Goal: Navigation & Orientation: Find specific page/section

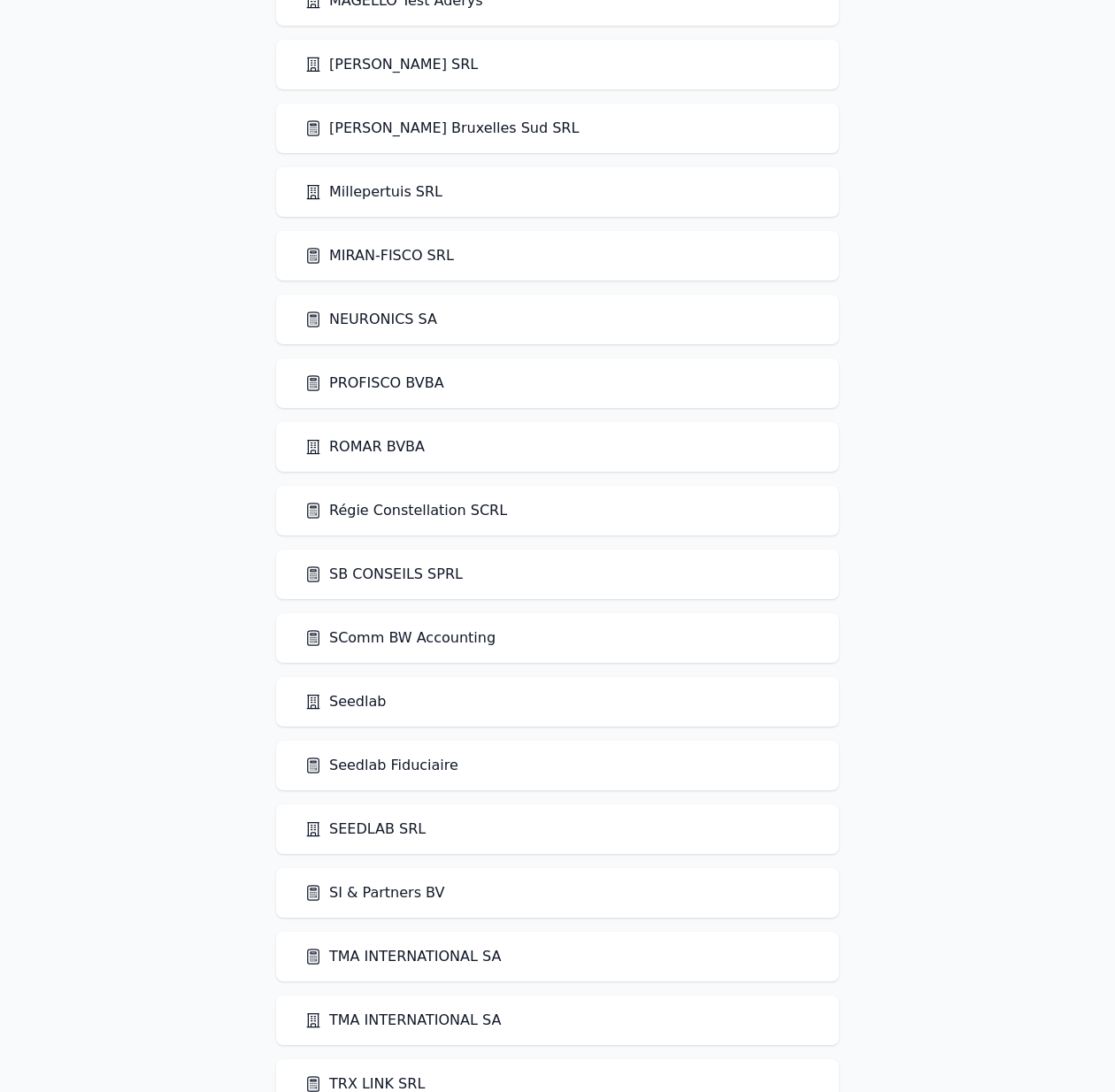
scroll to position [3272, 0]
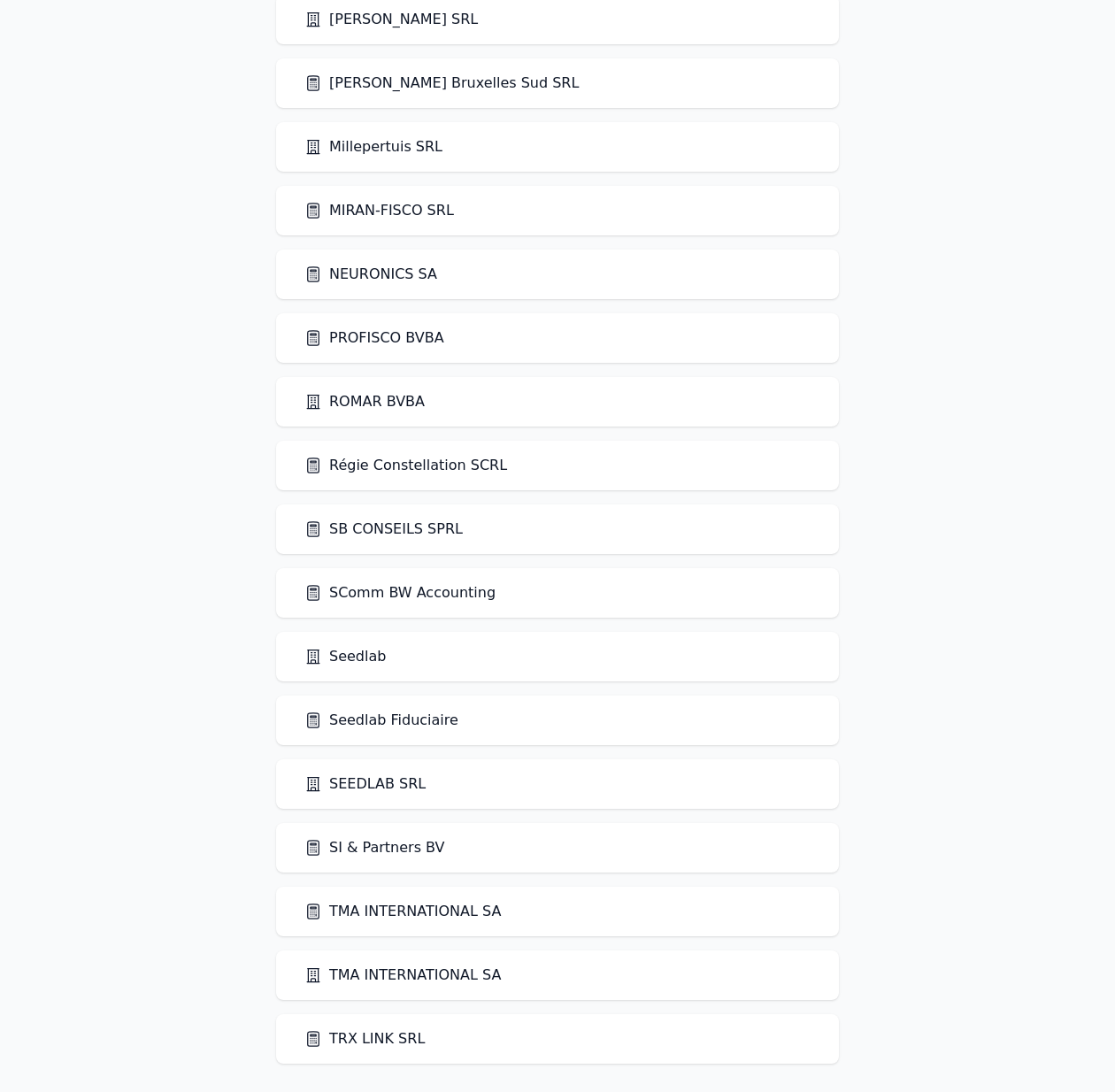
click at [351, 727] on link "Seedlab Fiduciaire" at bounding box center [380, 720] width 154 height 21
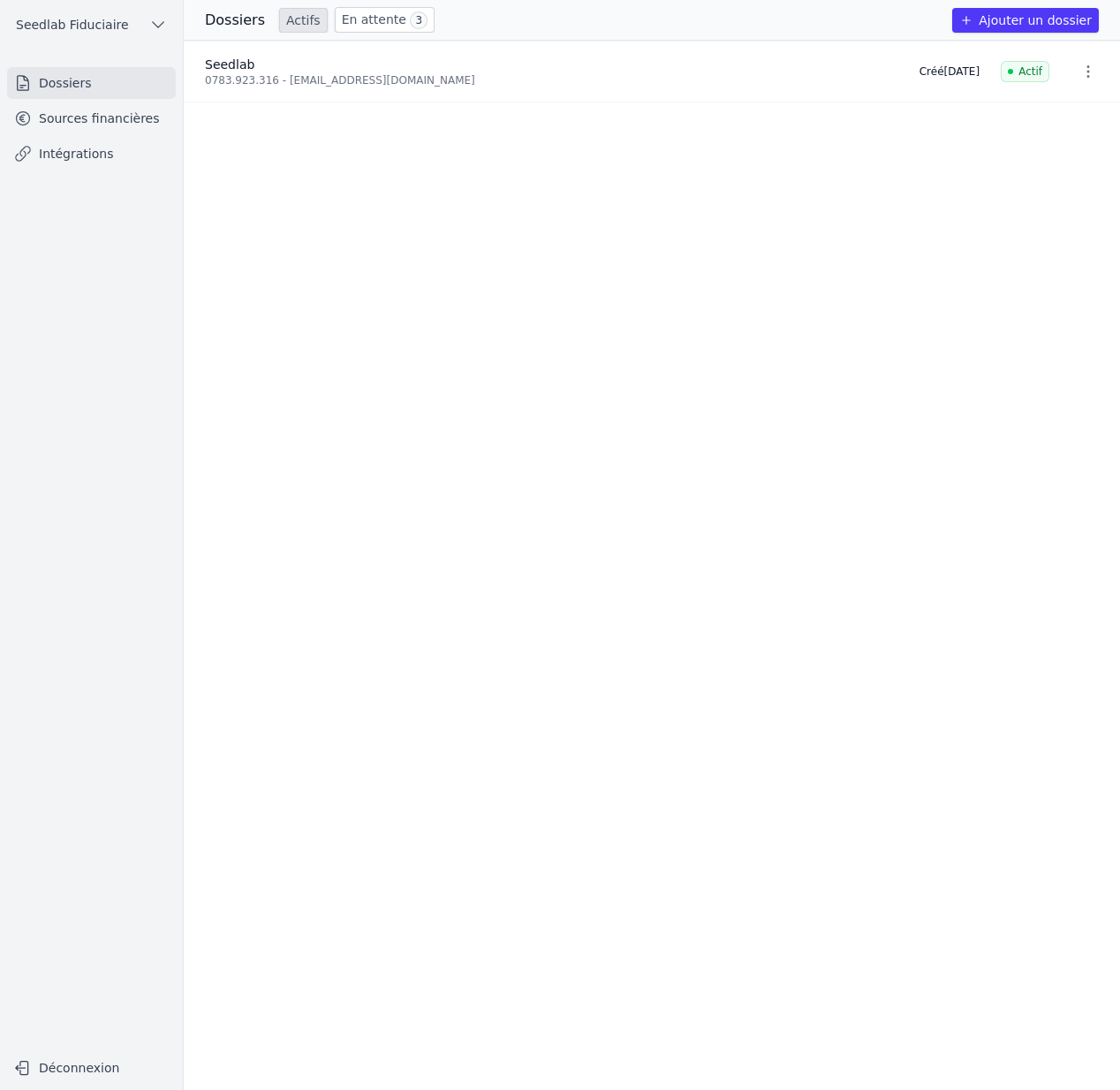
click at [82, 107] on link "Sources financières" at bounding box center [91, 118] width 169 height 32
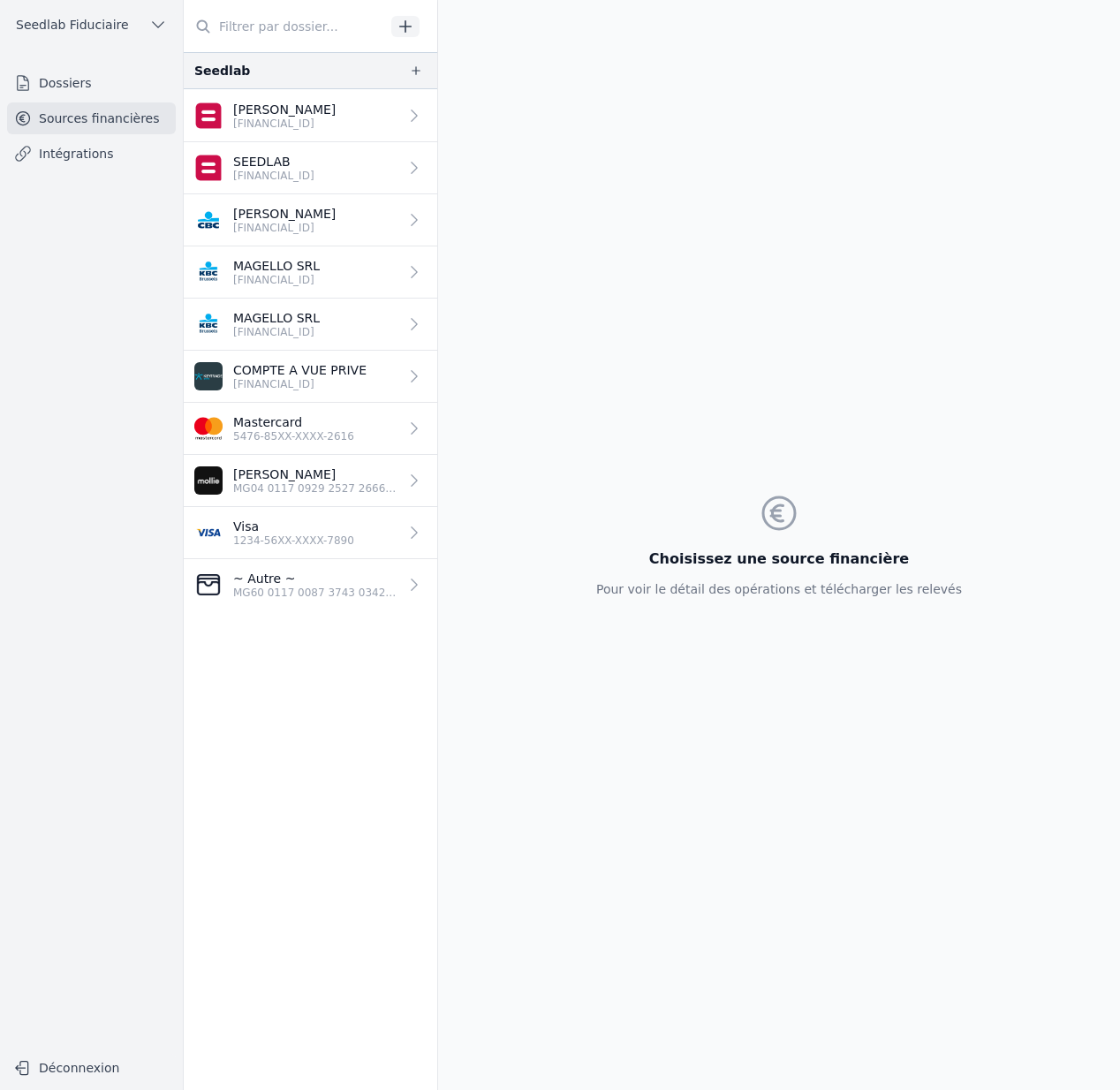
click at [312, 225] on p "[FINANCIAL_ID]" at bounding box center [284, 227] width 102 height 14
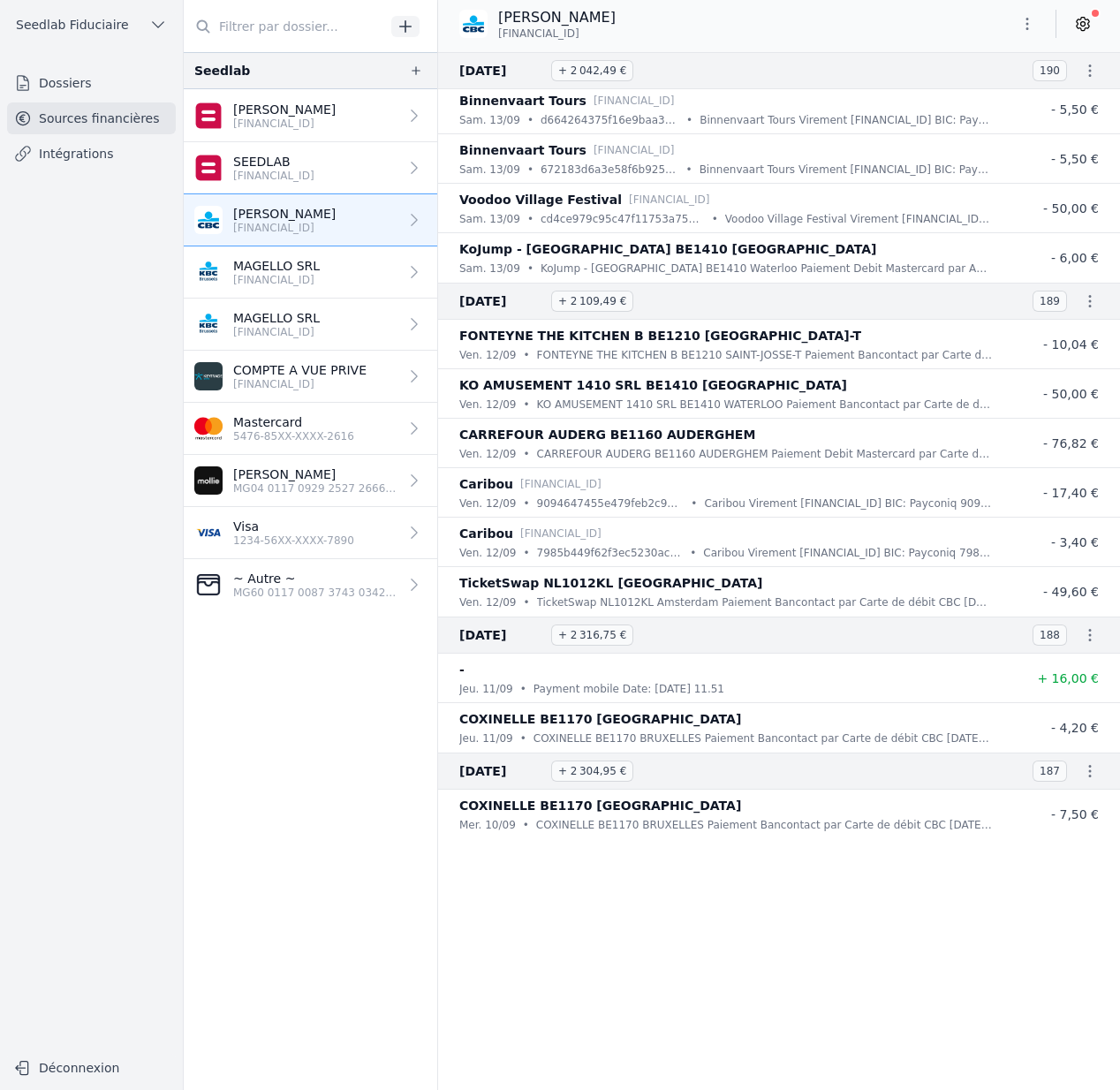
scroll to position [2045, 0]
